Goal: Task Accomplishment & Management: Use online tool/utility

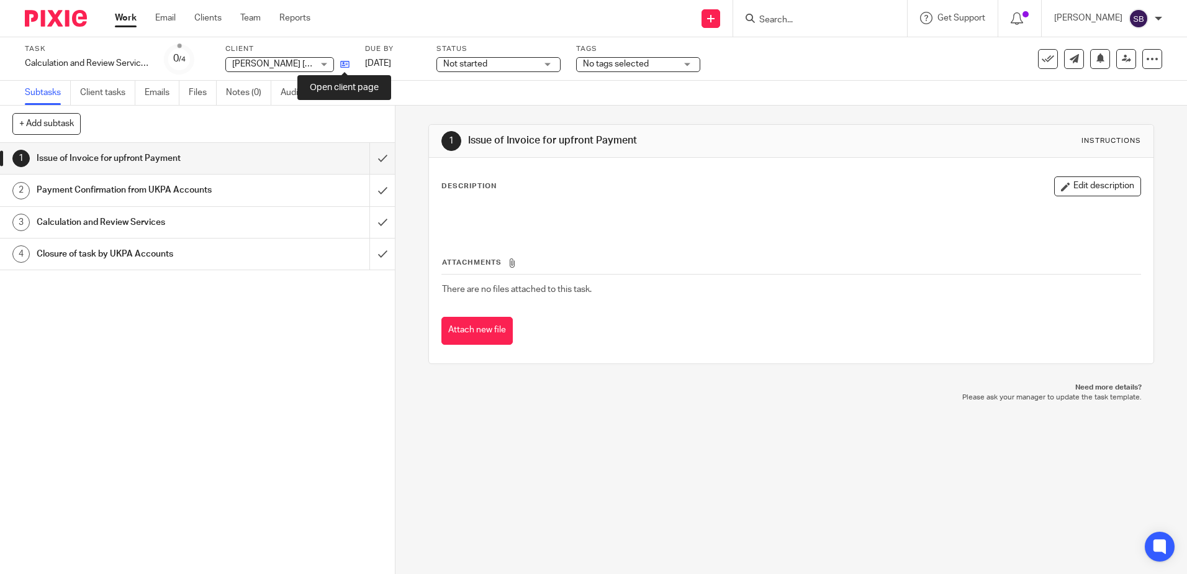
click at [348, 62] on icon at bounding box center [344, 64] width 9 height 9
click at [599, 12] on div "Send new email Create task Add client Get Support Contact Support Help Document…" at bounding box center [758, 18] width 858 height 37
click at [691, 161] on div "Description Edit description Attachments There are no files attached to this ta…" at bounding box center [791, 260] width 724 height 205
click at [75, 27] on div at bounding box center [51, 18] width 102 height 37
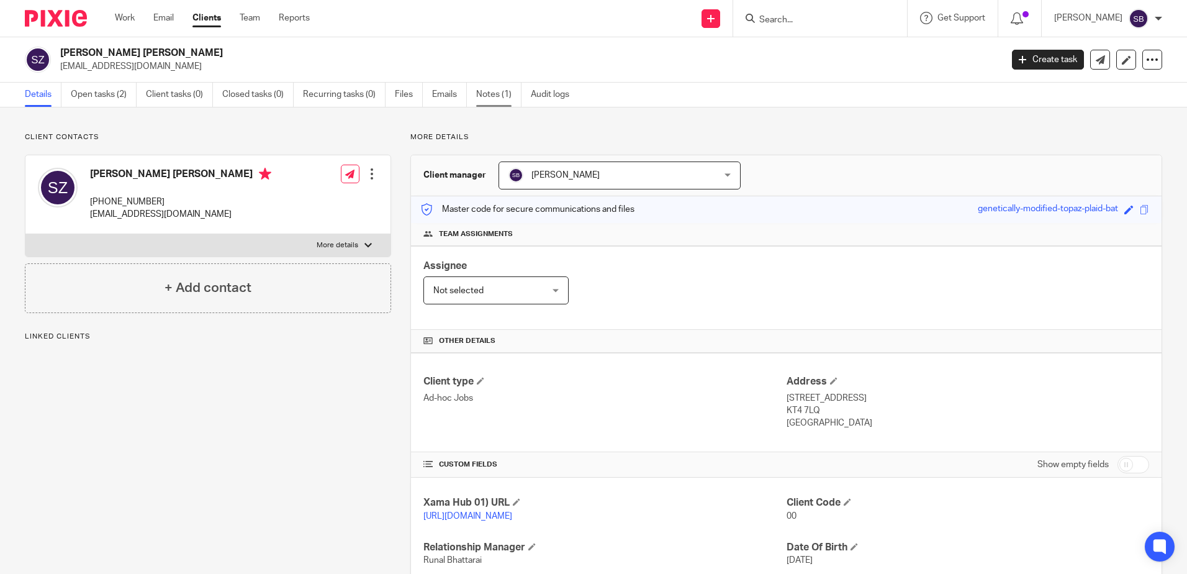
click at [490, 86] on link "Notes (1)" at bounding box center [498, 95] width 45 height 24
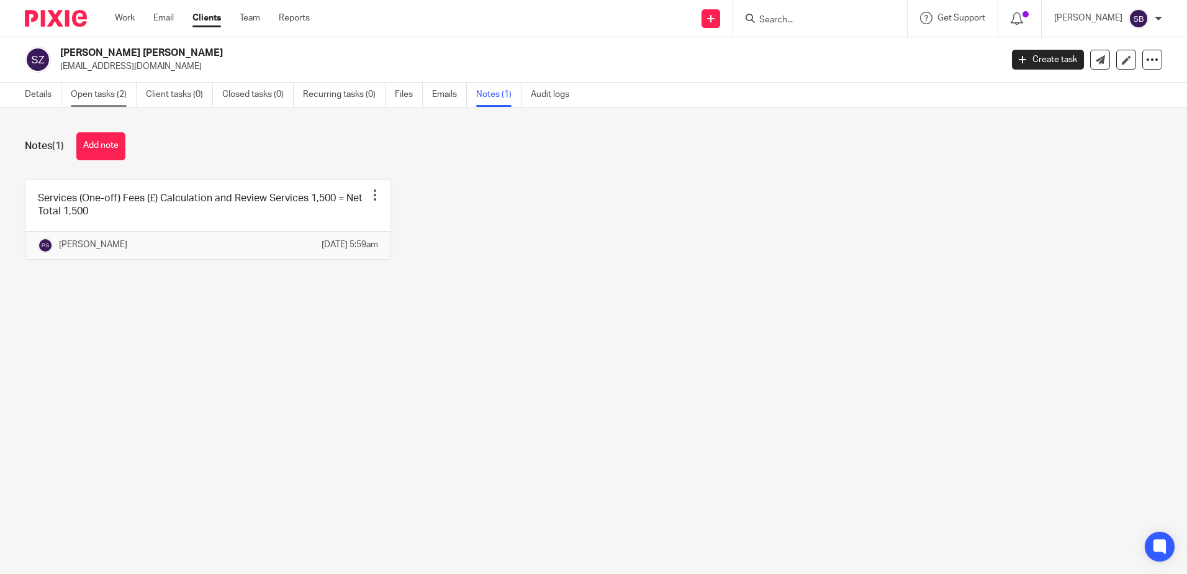
drag, startPoint x: 93, startPoint y: 83, endPoint x: 92, endPoint y: 89, distance: 6.2
click at [93, 84] on link "Open tasks (2)" at bounding box center [104, 95] width 66 height 24
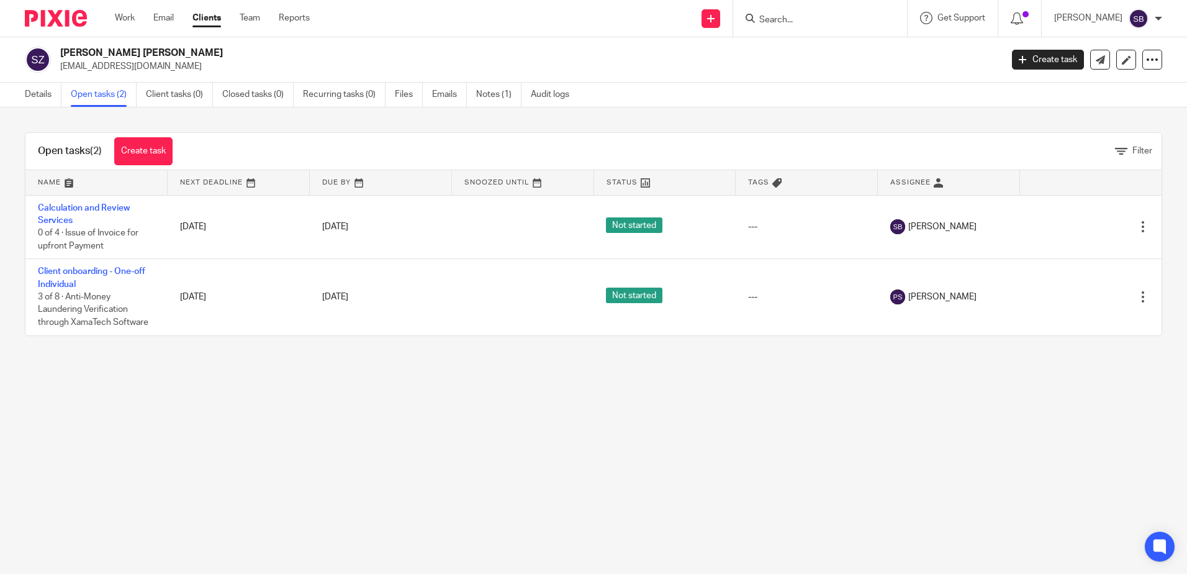
drag, startPoint x: 155, startPoint y: 49, endPoint x: 61, endPoint y: 56, distance: 94.0
click at [61, 56] on h2 "[PERSON_NAME] [PERSON_NAME]" at bounding box center [433, 53] width 746 height 13
copy h2 "[PERSON_NAME] [PERSON_NAME]"
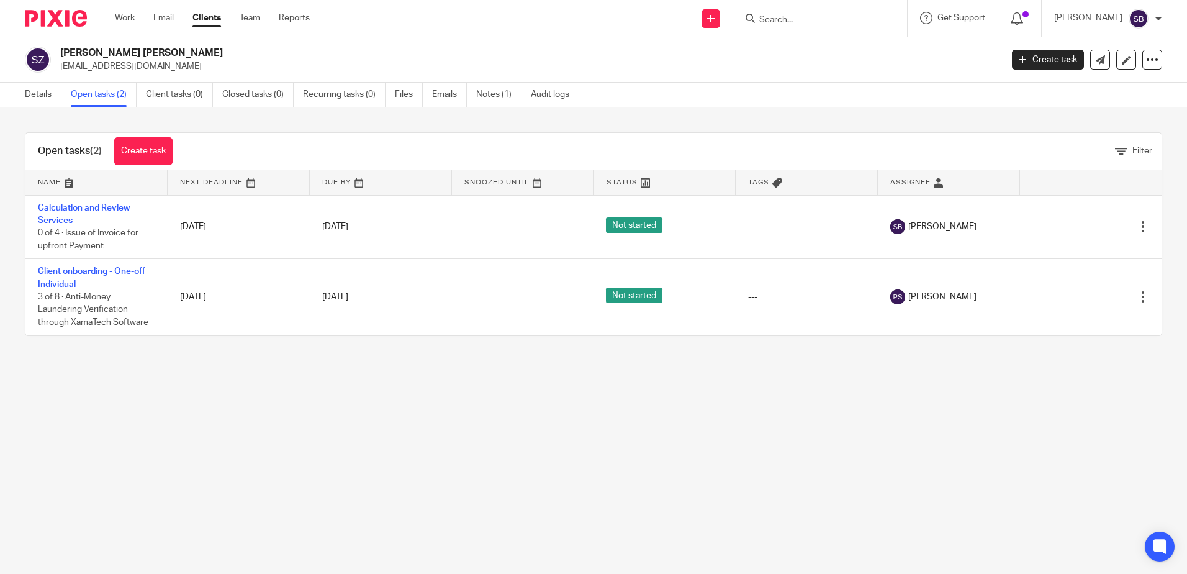
click at [400, 466] on main "Syed Naved Hasan Zaidi naveedzaidi@gmail.com Create task Update from Companies …" at bounding box center [593, 287] width 1187 height 574
click at [141, 398] on main "Syed Naved Hasan Zaidi naveedzaidi@gmail.com Create task Update from Companies …" at bounding box center [593, 287] width 1187 height 574
click at [495, 96] on link "Notes (1)" at bounding box center [498, 95] width 45 height 24
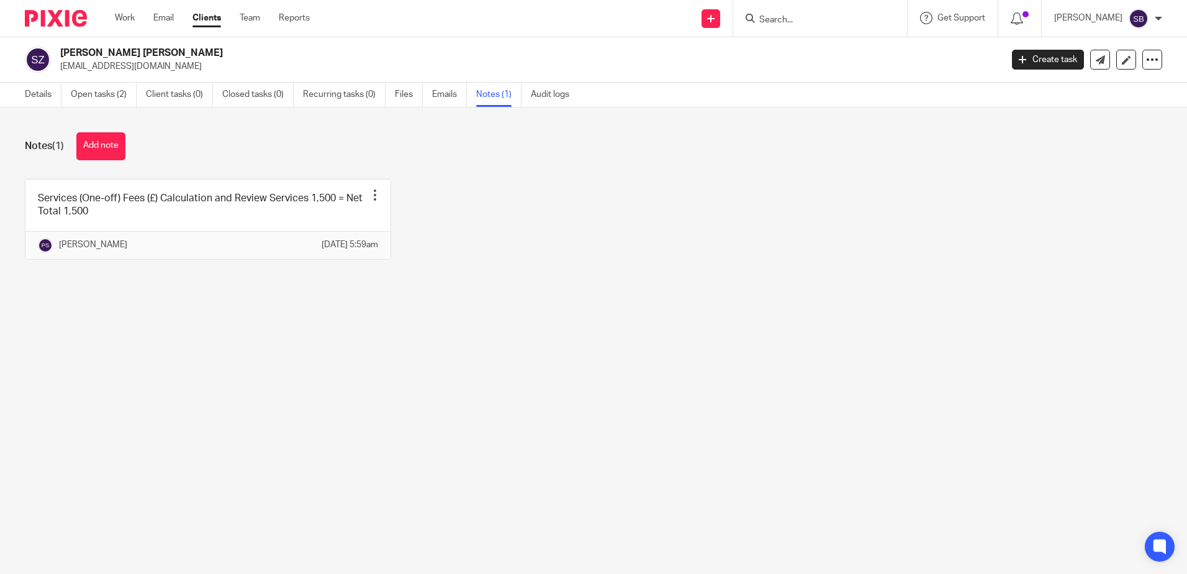
click at [320, 350] on main "[PERSON_NAME] [PERSON_NAME] [EMAIL_ADDRESS][DOMAIN_NAME] Create task Update fro…" at bounding box center [593, 287] width 1187 height 574
click at [638, 223] on div "Services (One-off) Fees (£) Calculation and Review Services 1,500 = Net Total 1…" at bounding box center [584, 228] width 1157 height 99
click at [630, 223] on div "Services (One-off) Fees (£) Calculation and Review Services 1,500 = Net Total 1…" at bounding box center [584, 228] width 1157 height 99
